Goal: Task Accomplishment & Management: Manage account settings

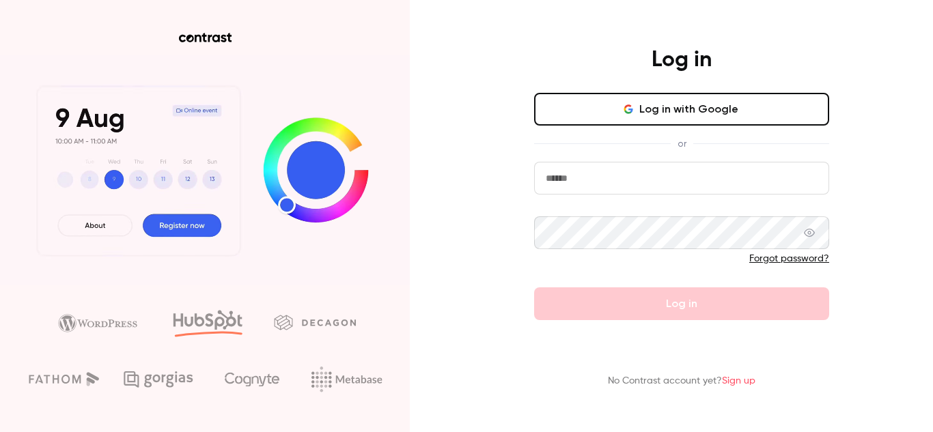
click at [689, 100] on button "Log in with Google" at bounding box center [681, 109] width 295 height 33
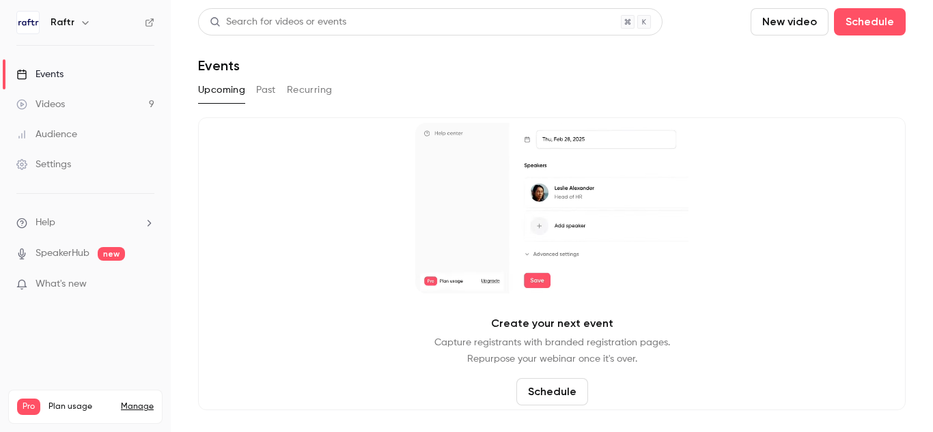
click at [134, 402] on link "Manage" at bounding box center [137, 407] width 33 height 11
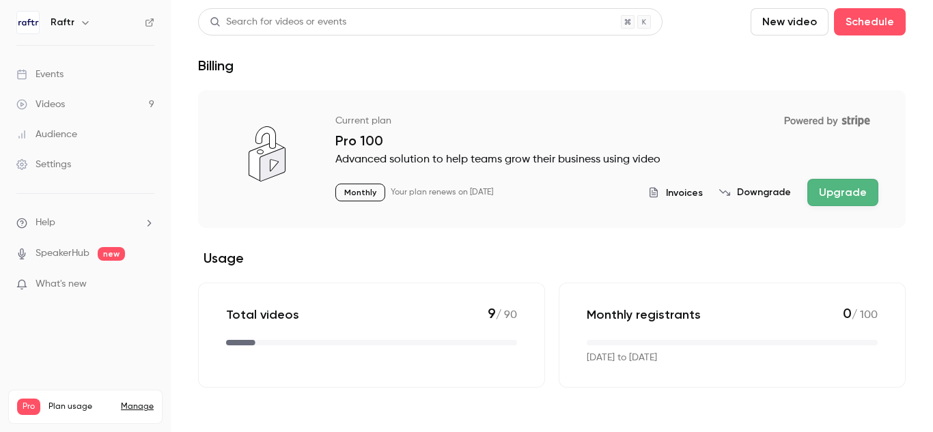
click at [694, 196] on span "Invoices" at bounding box center [684, 193] width 37 height 14
